Goal: Navigation & Orientation: Find specific page/section

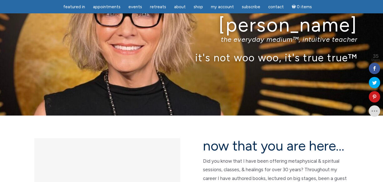
scroll to position [49, 0]
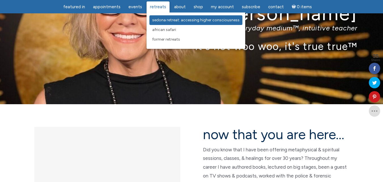
click at [166, 21] on span "Sedona Retreat: Accessing Higher Consciousness" at bounding box center [195, 20] width 87 height 5
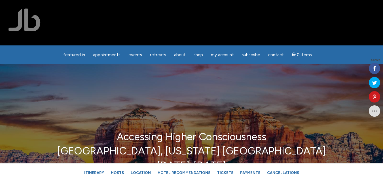
scroll to position [159, 0]
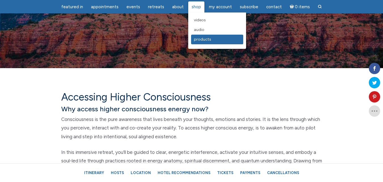
click at [199, 39] on span "Products" at bounding box center [202, 39] width 17 height 5
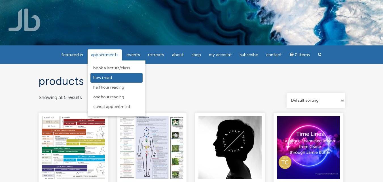
click at [98, 75] on span "How I Read" at bounding box center [102, 77] width 19 height 5
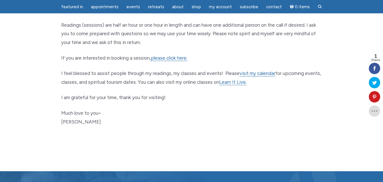
scroll to position [322, 0]
